Goal: Transaction & Acquisition: Subscribe to service/newsletter

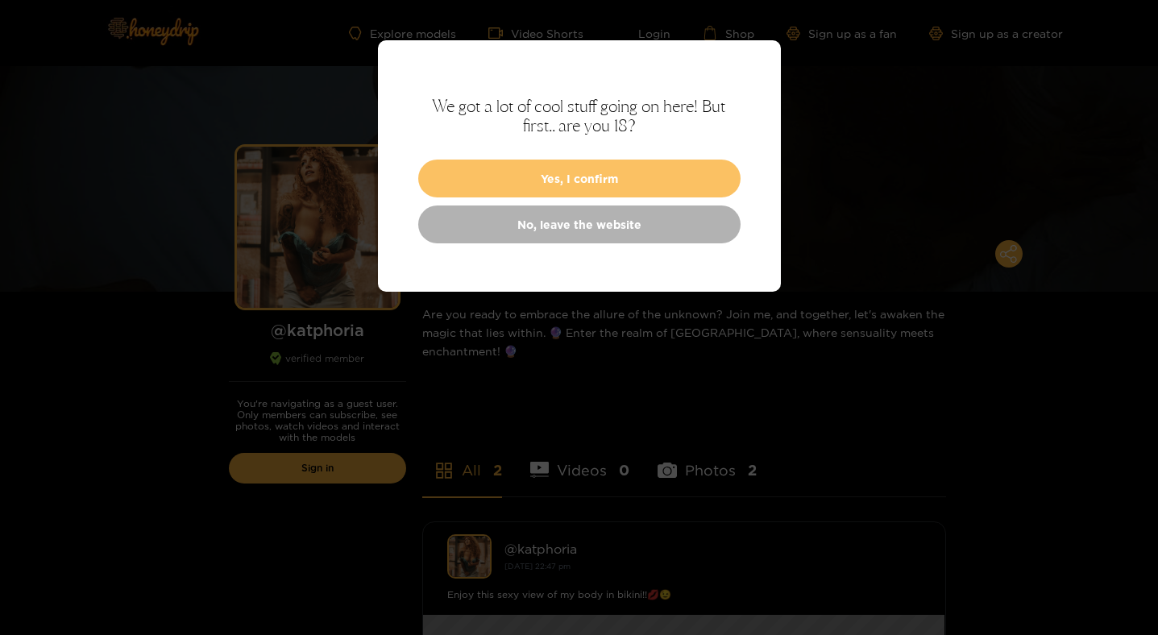
click at [561, 168] on button "Yes, I confirm" at bounding box center [579, 179] width 322 height 38
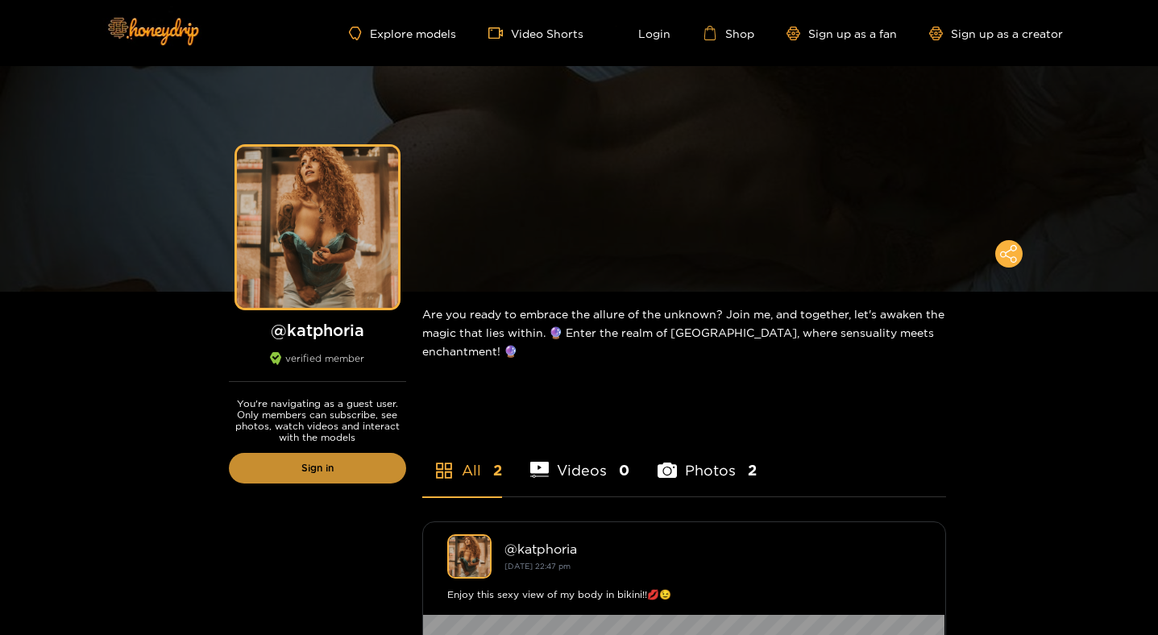
click at [363, 454] on link "Sign in" at bounding box center [317, 468] width 177 height 31
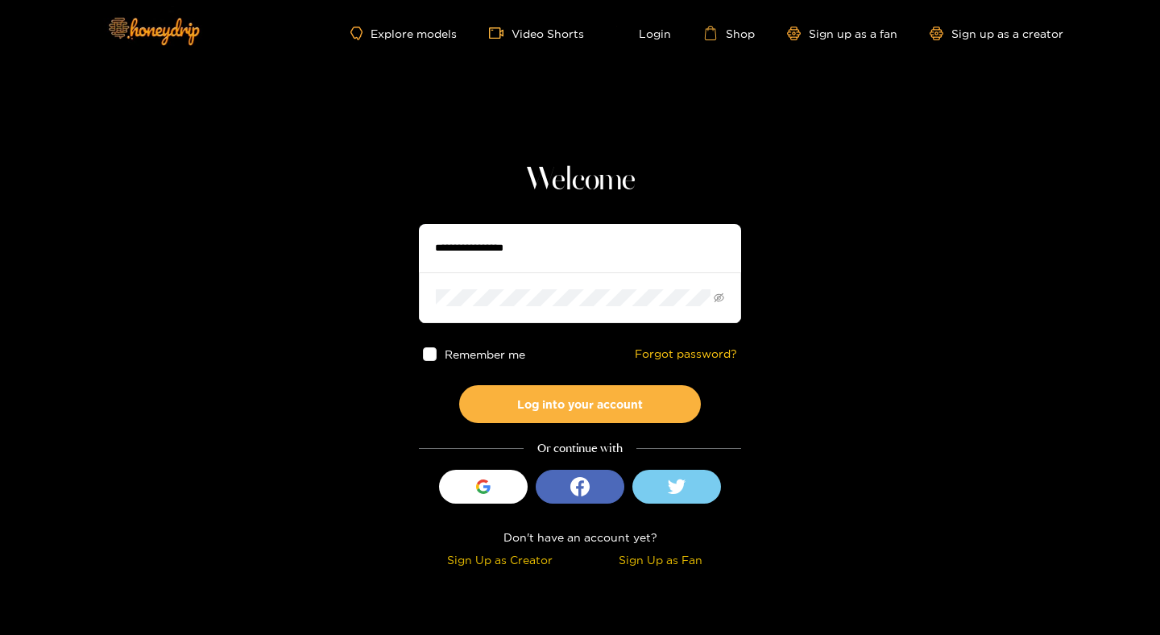
click at [540, 255] on input "text" at bounding box center [580, 248] width 322 height 48
type input "**********"
click at [508, 280] on span at bounding box center [580, 297] width 322 height 50
click at [459, 385] on button "Log into your account" at bounding box center [580, 404] width 242 height 38
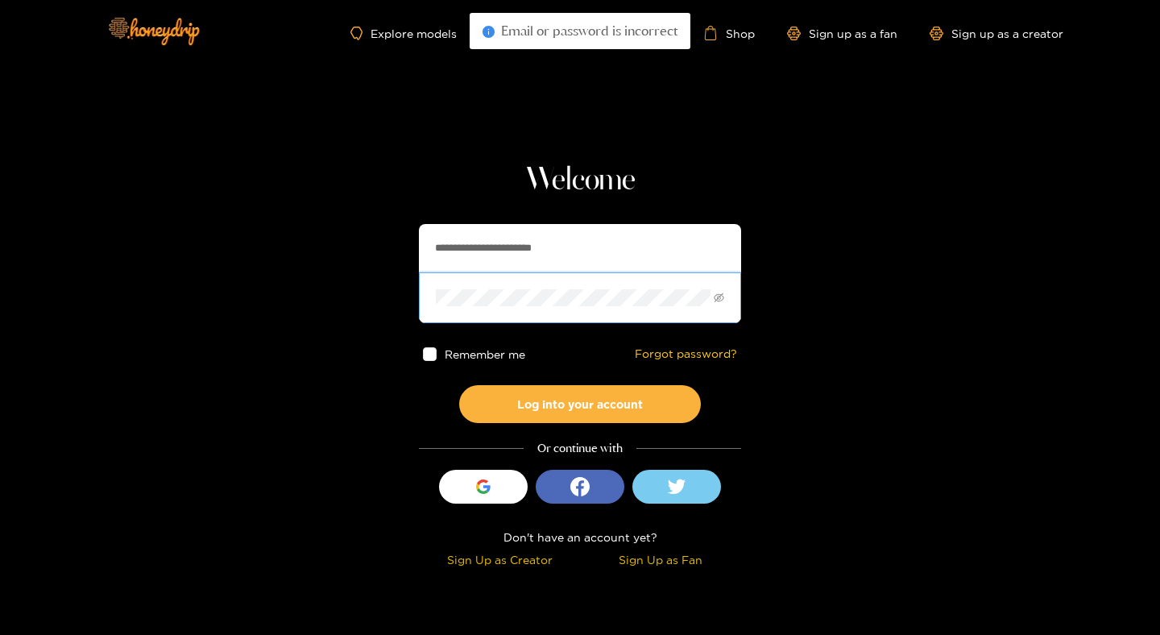
click at [459, 385] on button "Log into your account" at bounding box center [580, 404] width 242 height 38
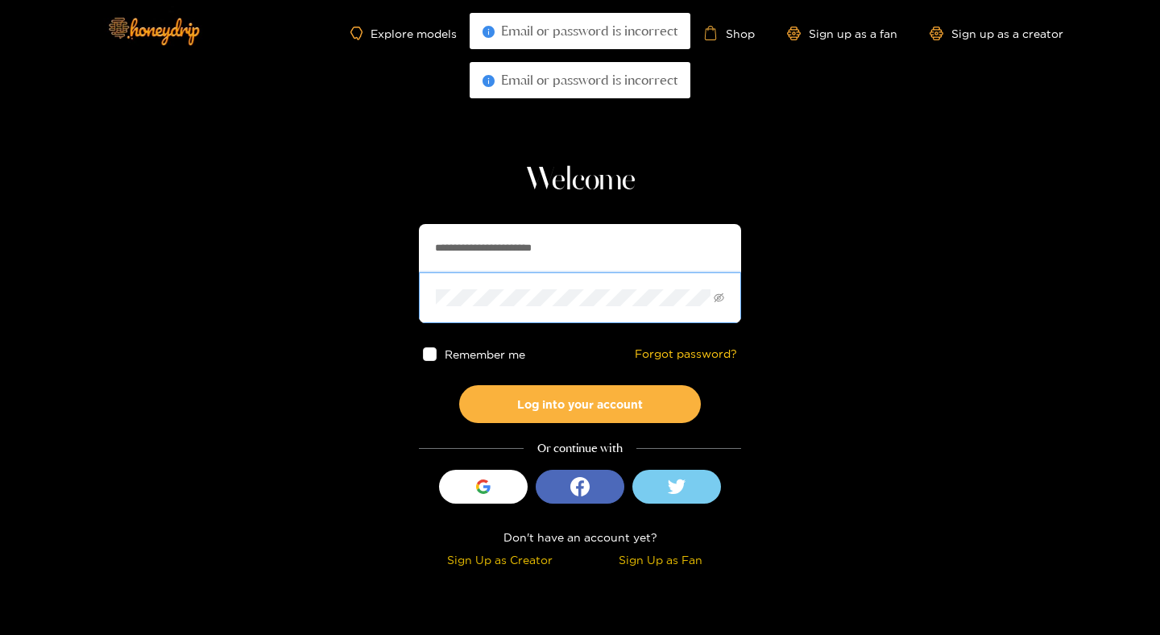
click at [459, 385] on button "Log into your account" at bounding box center [580, 404] width 242 height 38
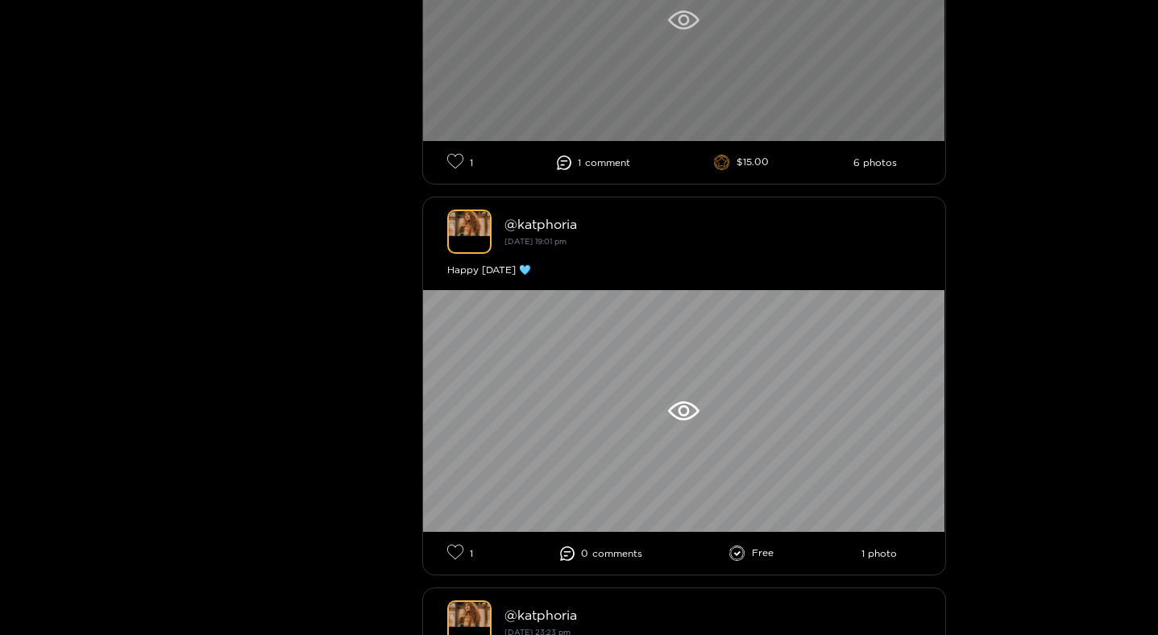
scroll to position [777, 0]
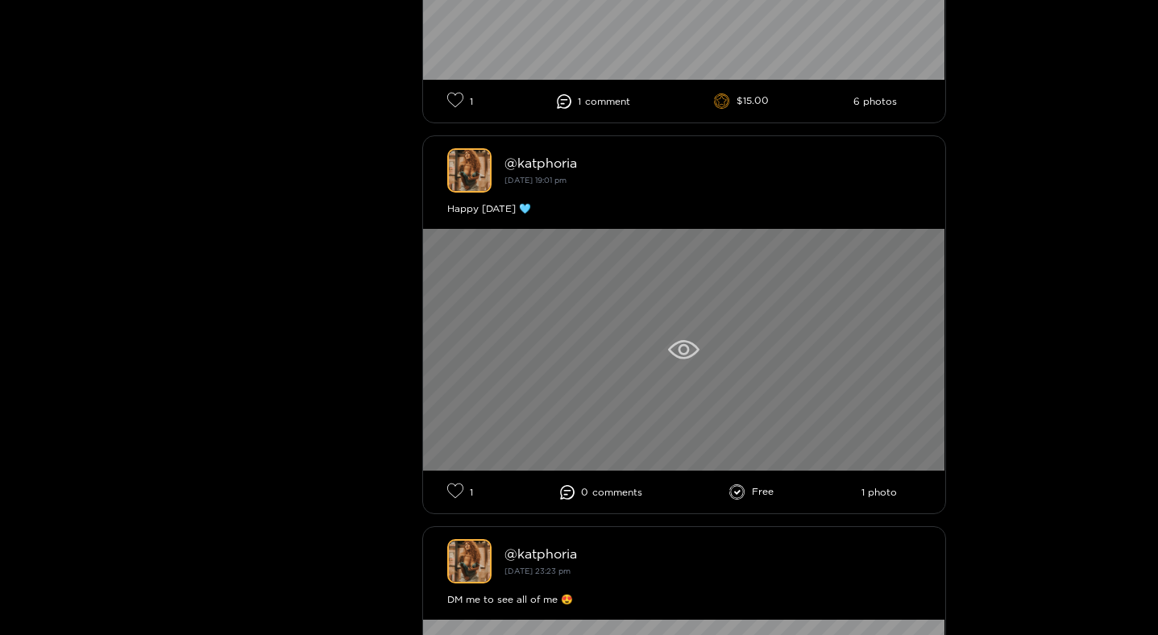
click at [685, 339] on div at bounding box center [684, 350] width 522 height 242
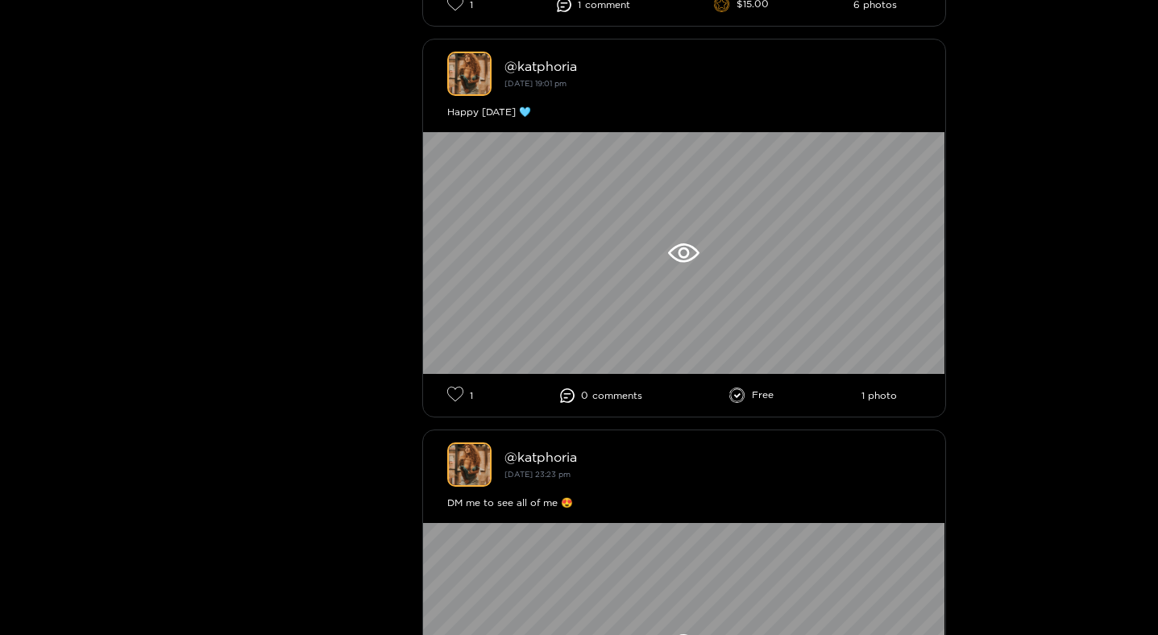
scroll to position [1192, 0]
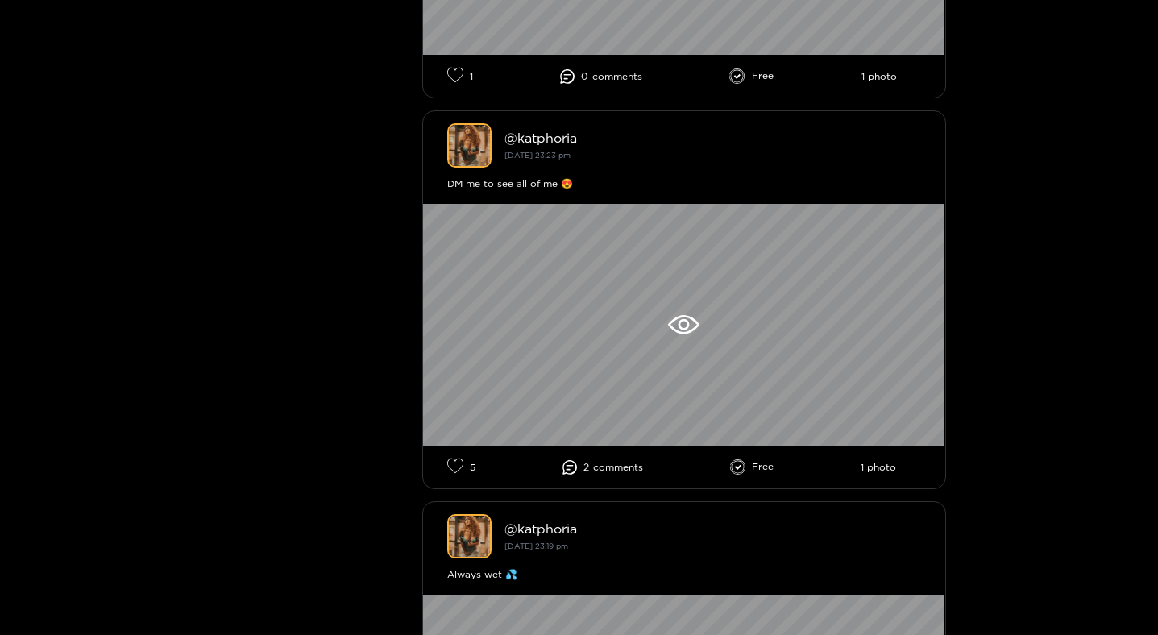
click at [740, 470] on icon at bounding box center [738, 467] width 16 height 16
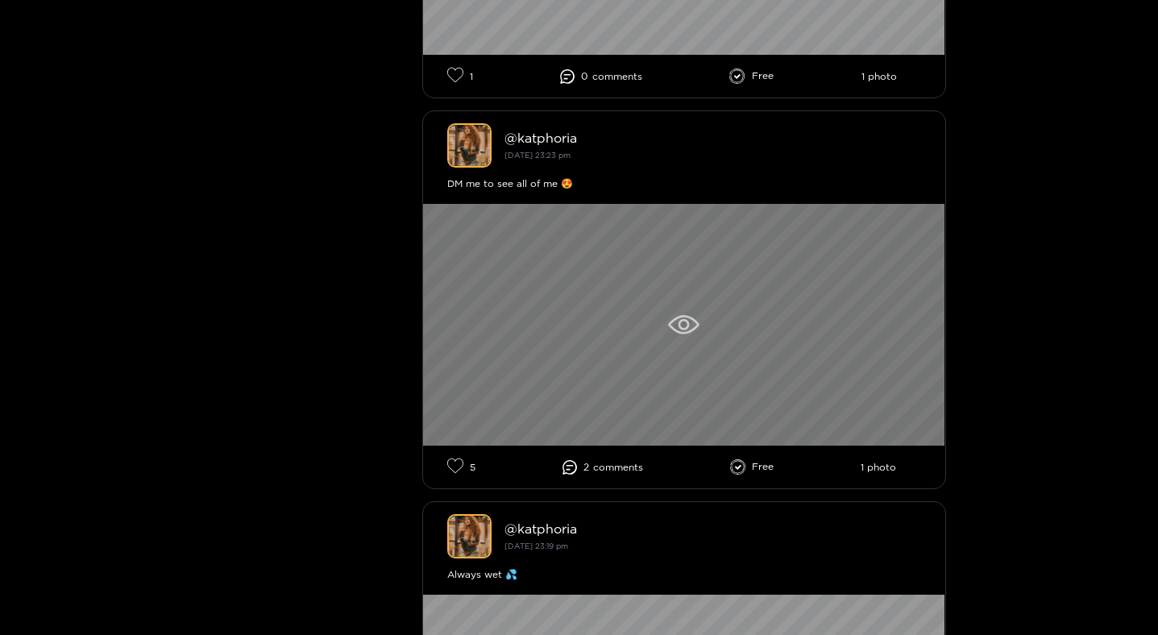
click at [702, 321] on div at bounding box center [684, 325] width 522 height 242
